Goal: Check status

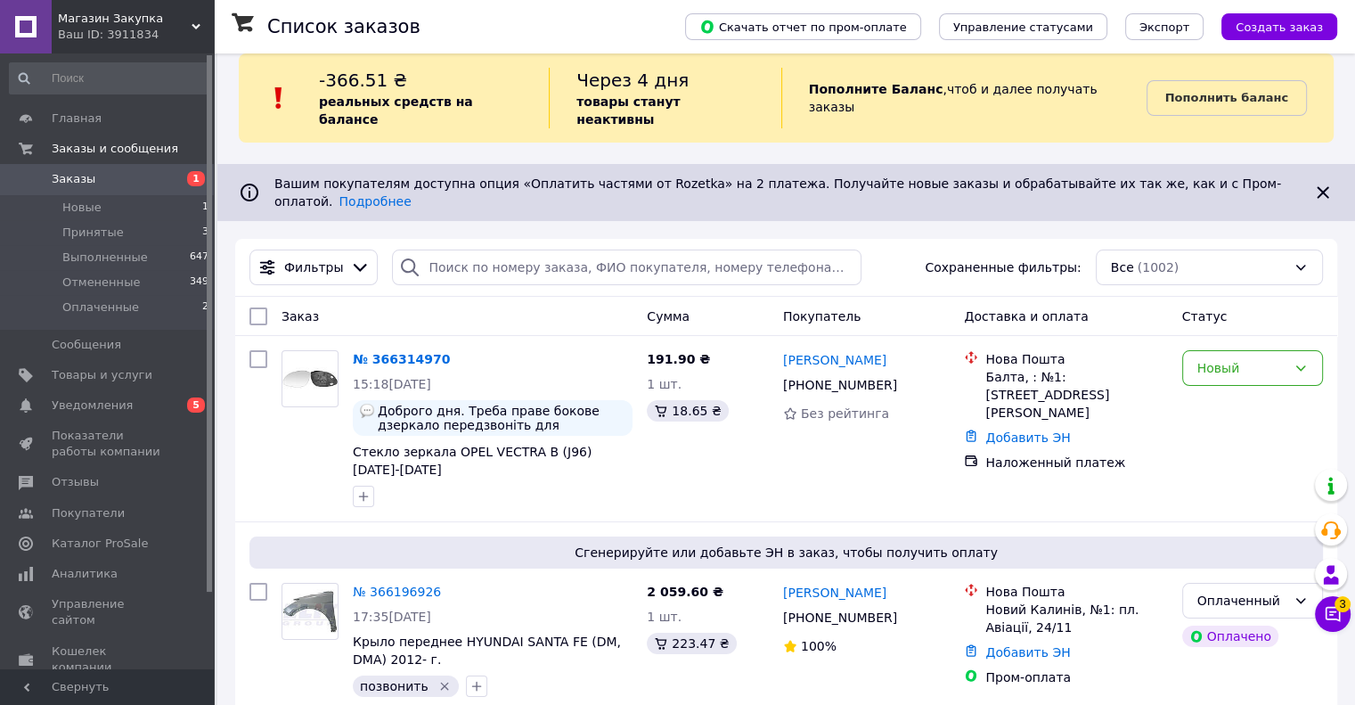
scroll to position [89, 0]
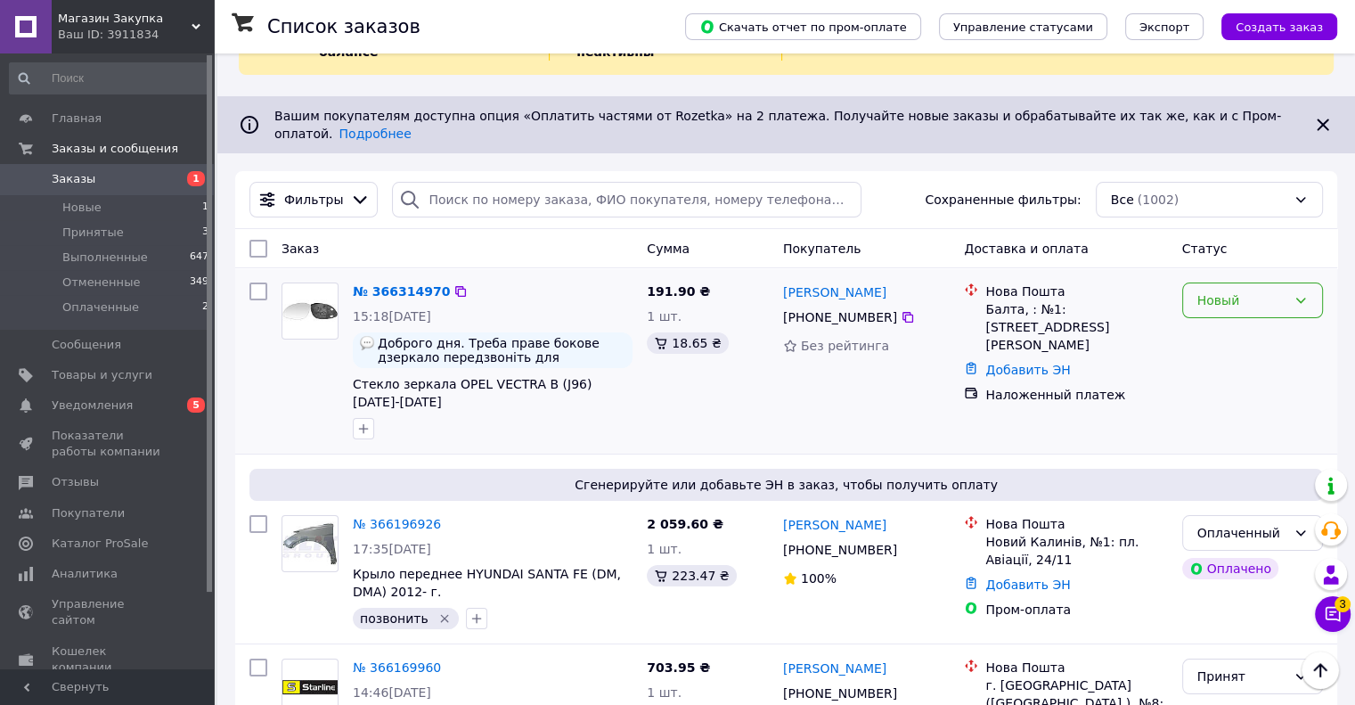
click at [1229, 290] on div "Новый" at bounding box center [1241, 300] width 89 height 20
click at [1214, 311] on li "Принят" at bounding box center [1251, 307] width 139 height 32
click at [366, 421] on icon "button" at bounding box center [363, 428] width 14 height 14
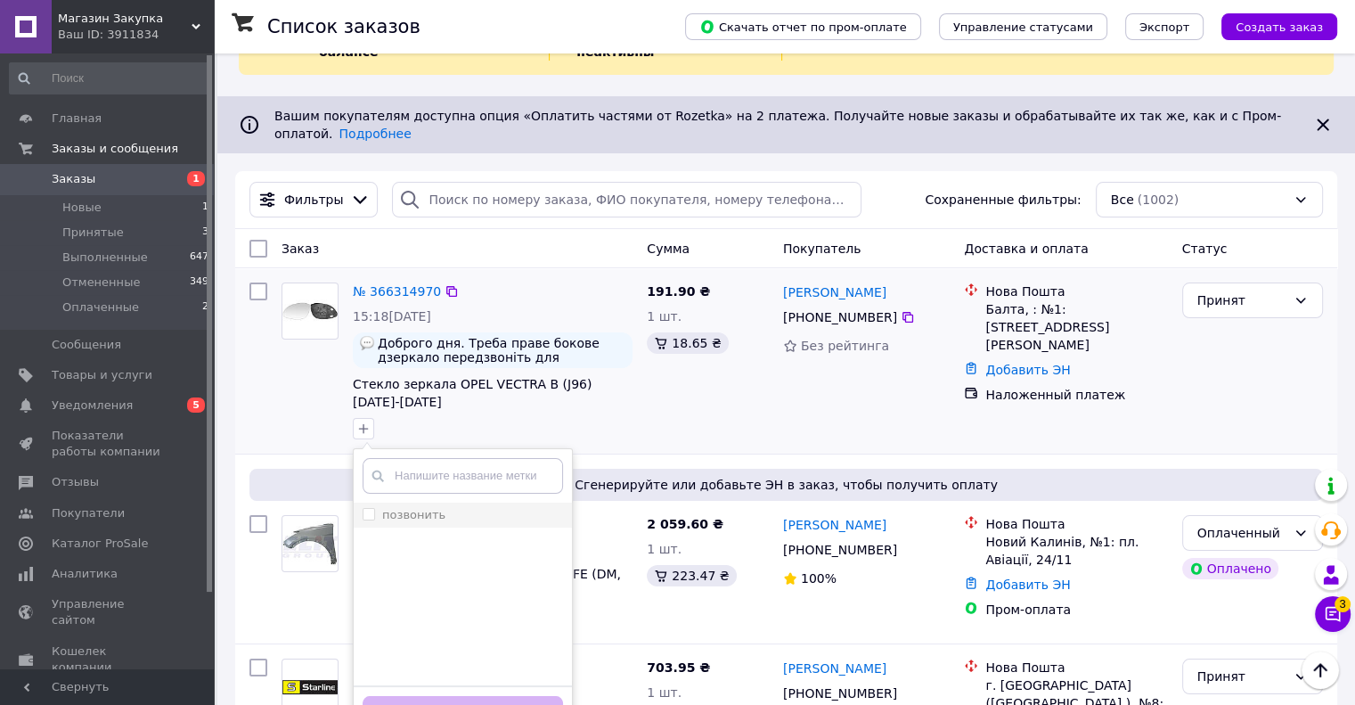
click at [371, 508] on input "позвонить" at bounding box center [368, 514] width 12 height 12
checkbox input "true"
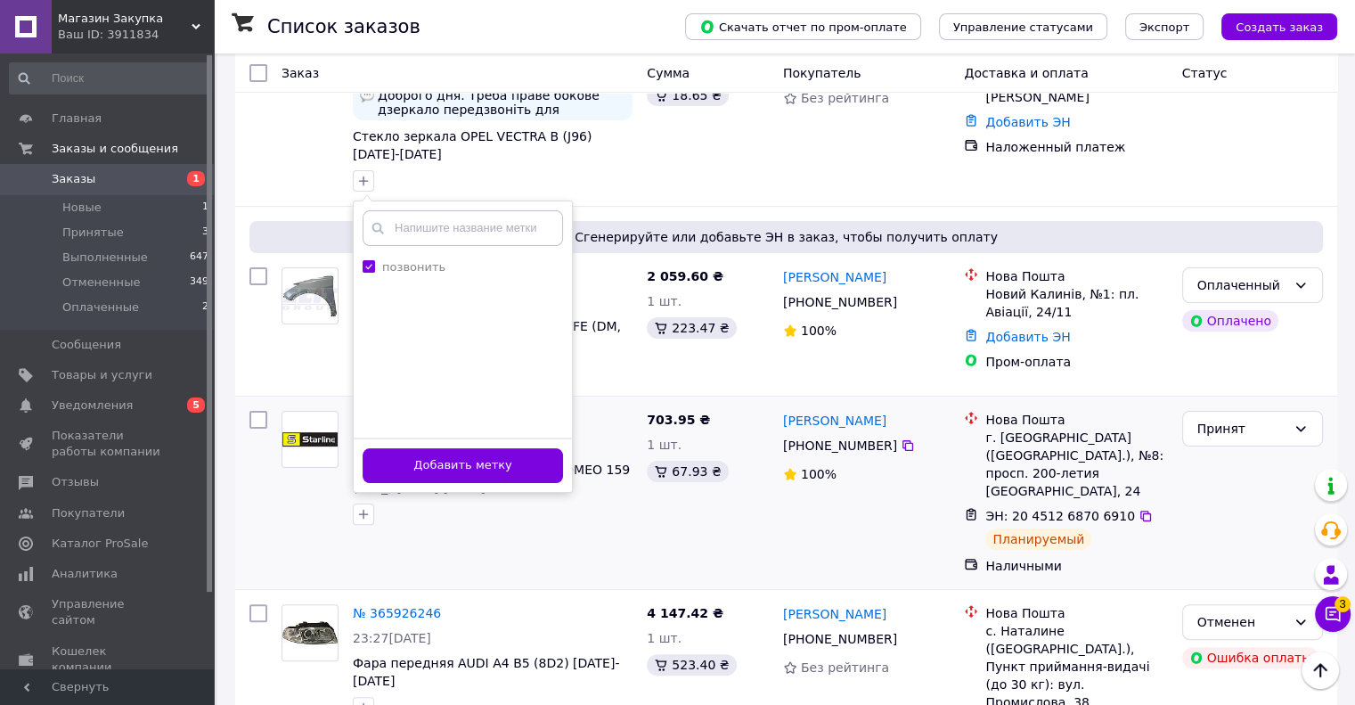
scroll to position [356, 0]
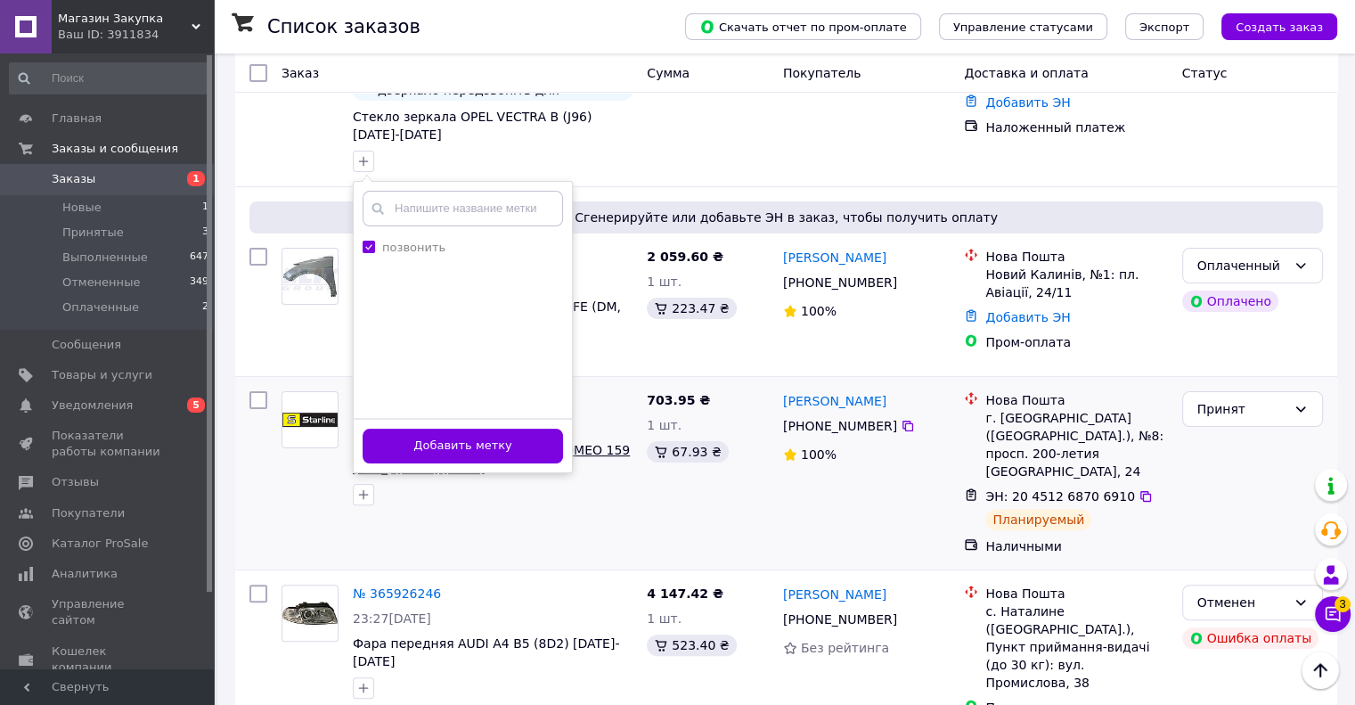
click at [477, 428] on button "Добавить метку" at bounding box center [462, 445] width 200 height 35
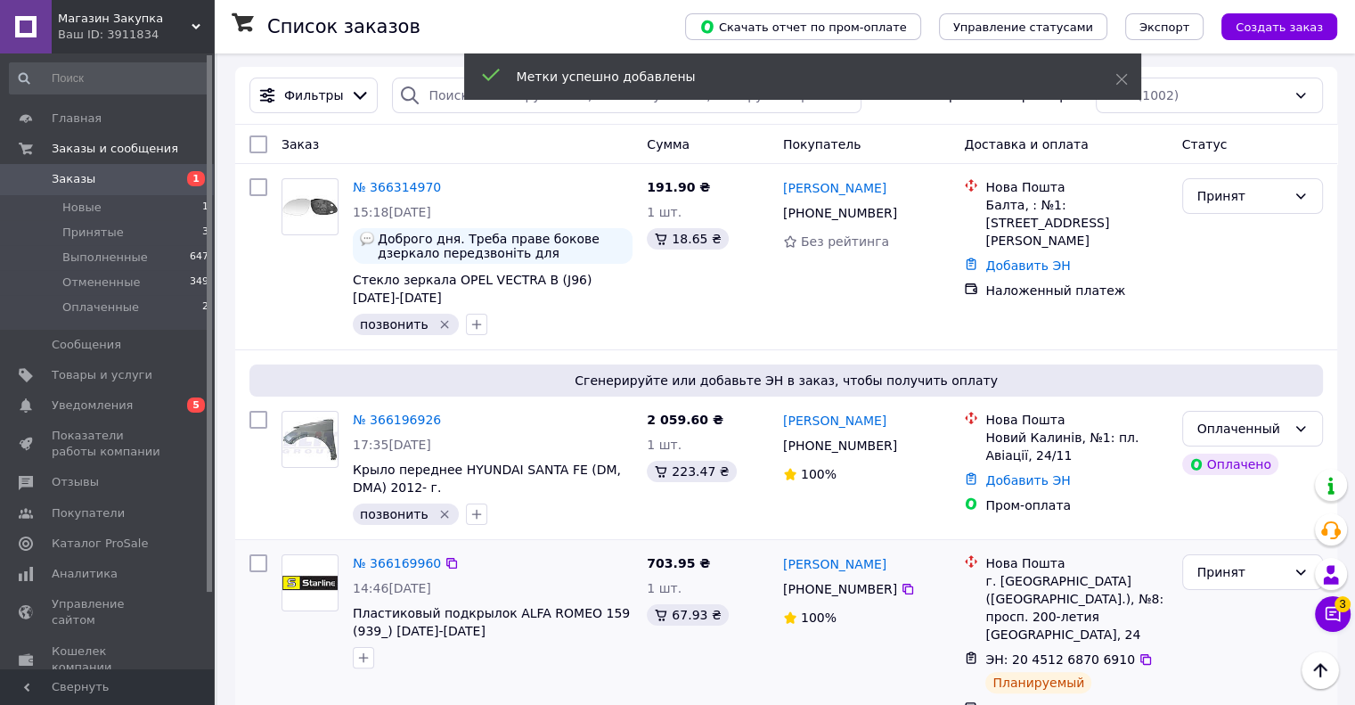
scroll to position [89, 0]
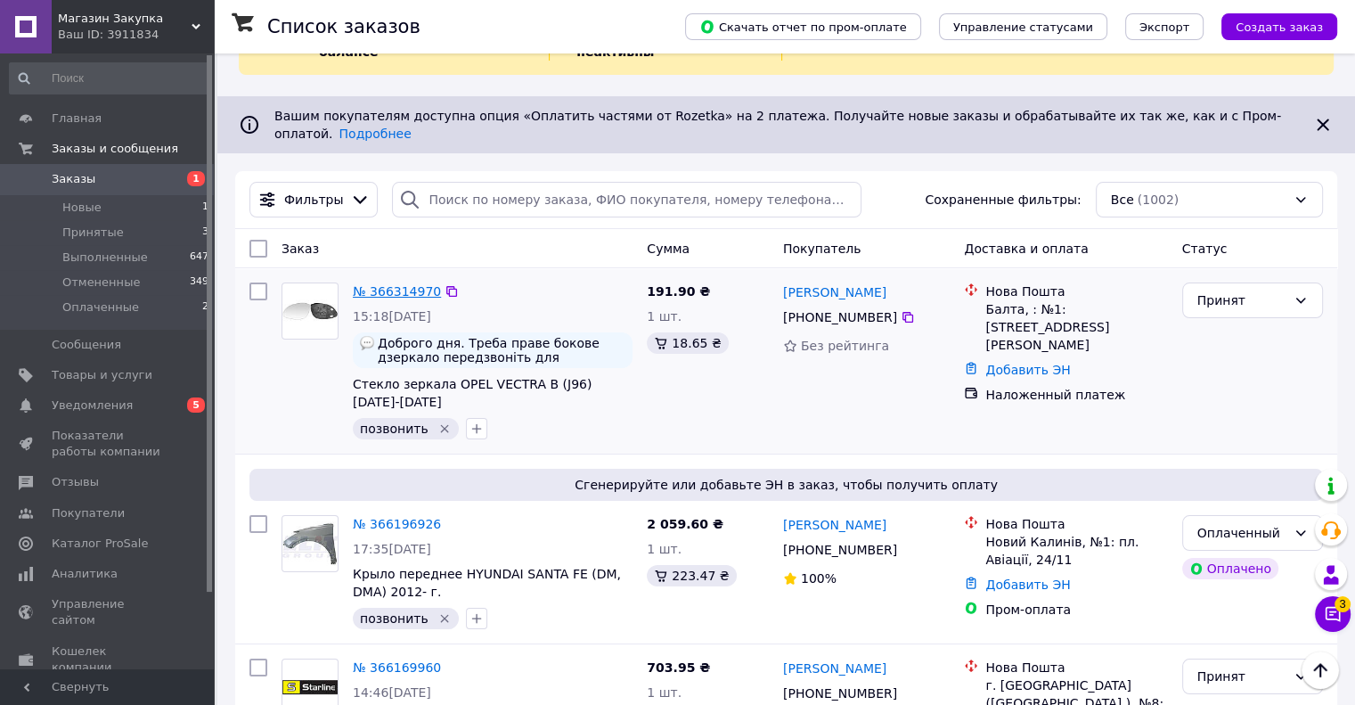
click at [388, 284] on link "№ 366314970" at bounding box center [397, 291] width 88 height 14
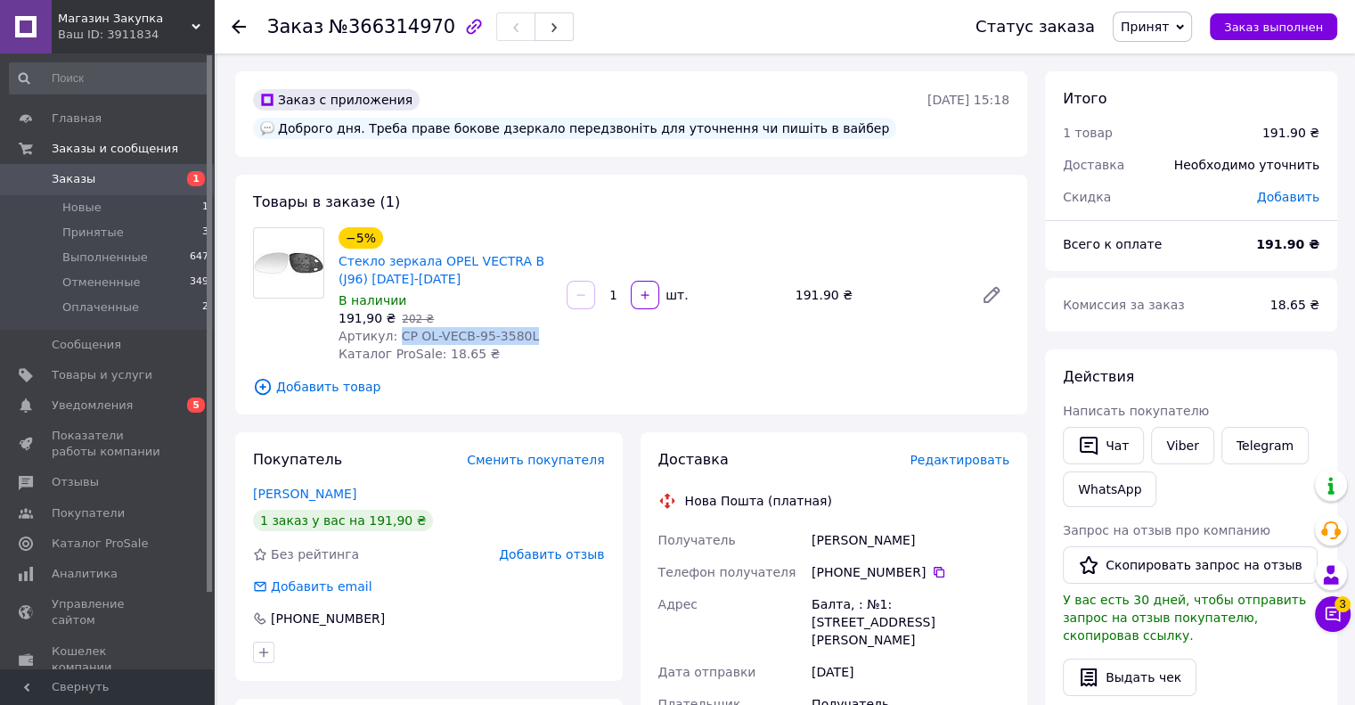
drag, startPoint x: 392, startPoint y: 333, endPoint x: 548, endPoint y: 344, distance: 156.2
click at [548, 344] on div "Артикул: CP OL-VECB-95-3580L" at bounding box center [445, 336] width 214 height 18
copy span "CP OL-VECB-95-3580L"
click at [194, 399] on span "5" at bounding box center [196, 404] width 18 height 15
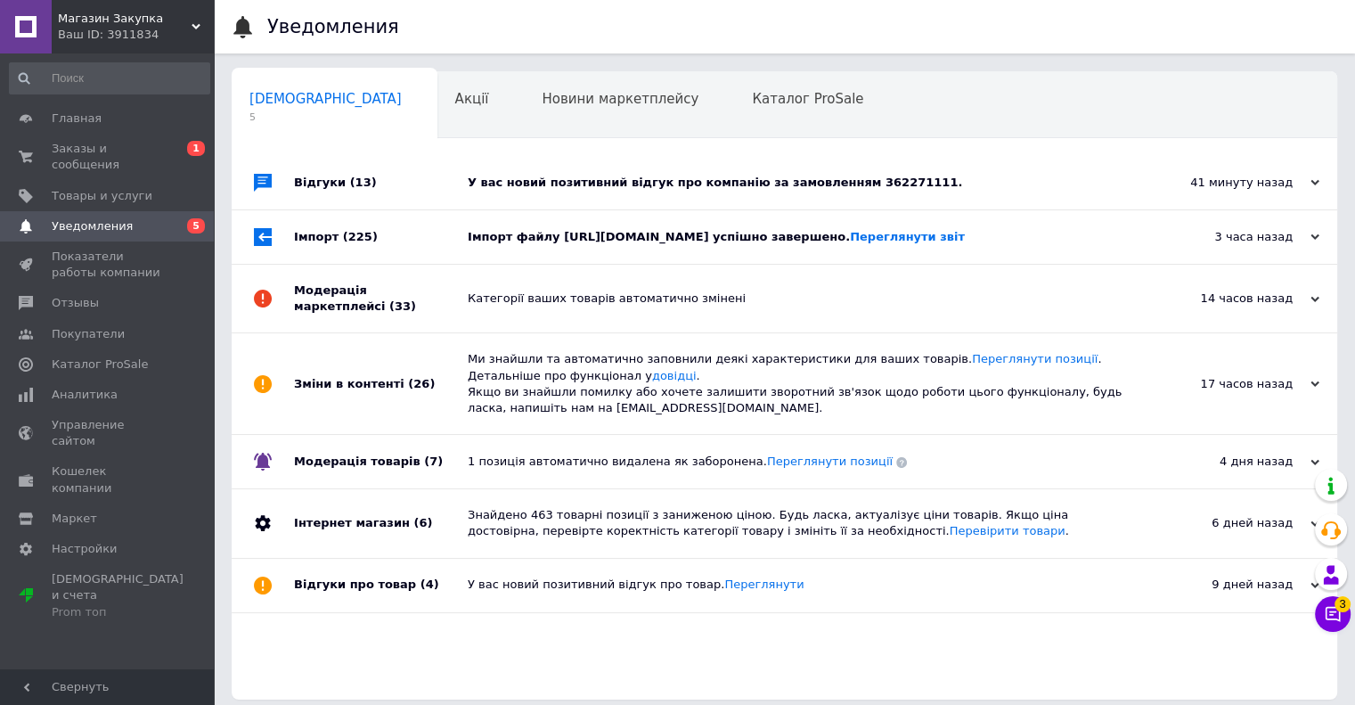
click at [836, 183] on div "У вас новий позитивний відгук про компанію за замовленням 362271111." at bounding box center [804, 183] width 673 height 16
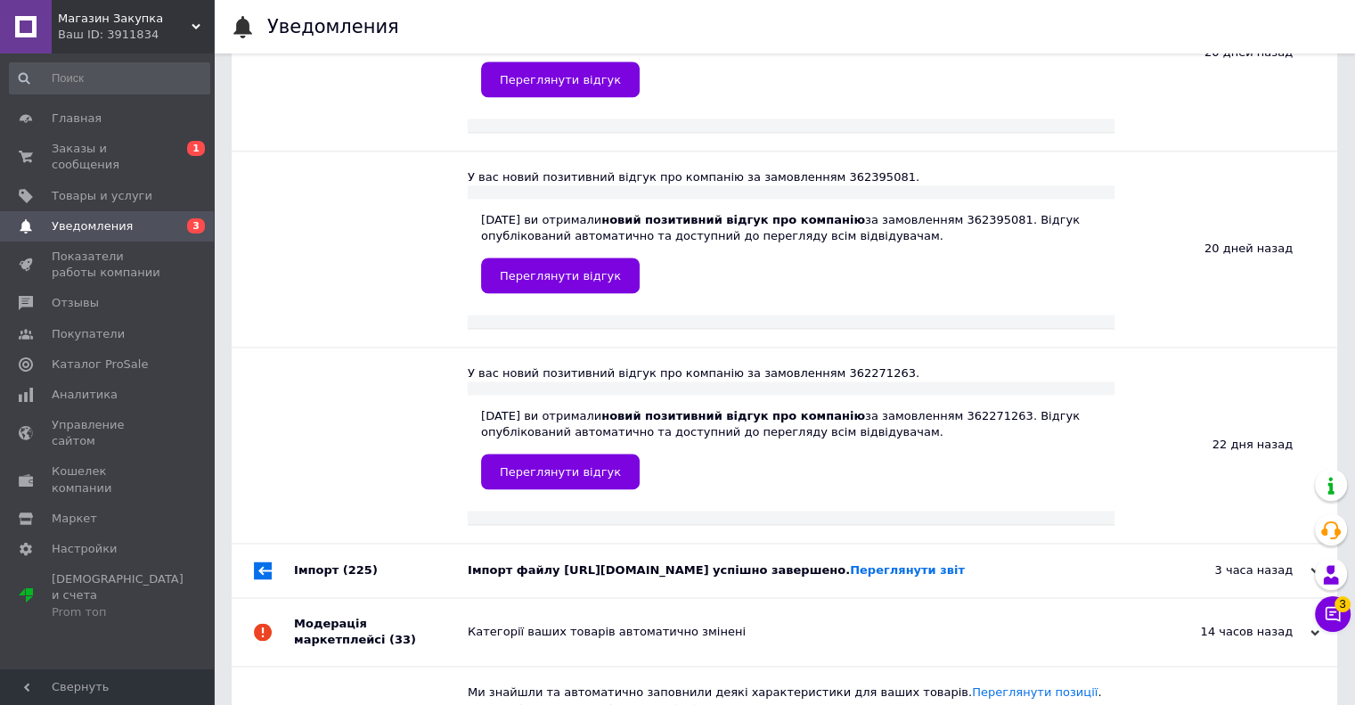
scroll to position [2730, 0]
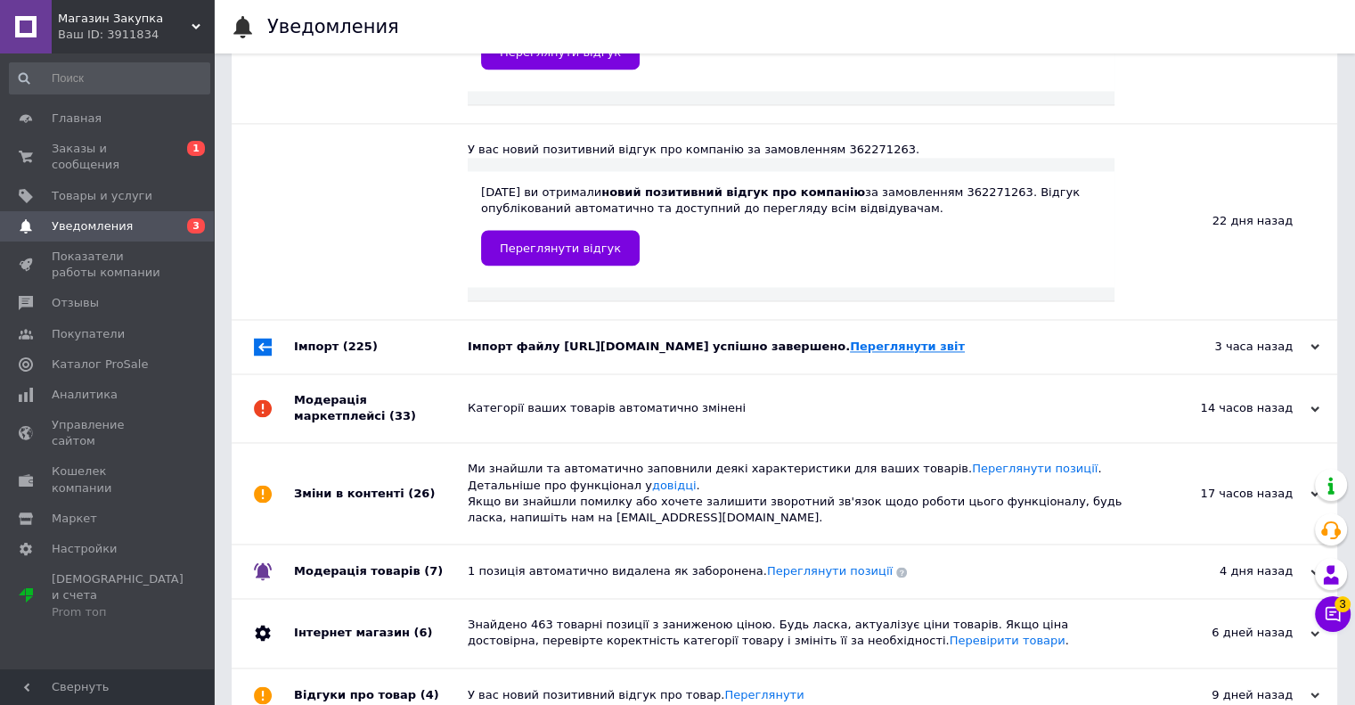
click at [965, 339] on link "Переглянути звіт" at bounding box center [907, 345] width 115 height 13
